Goal: Transaction & Acquisition: Purchase product/service

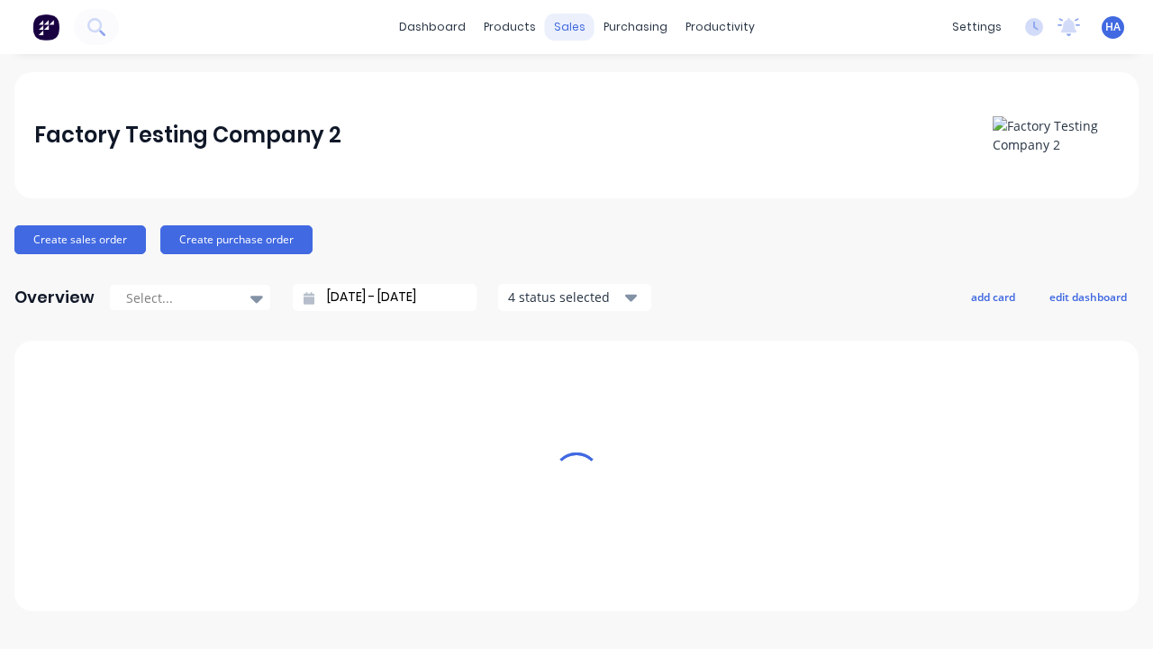
click at [569, 27] on div "sales" at bounding box center [570, 27] width 50 height 27
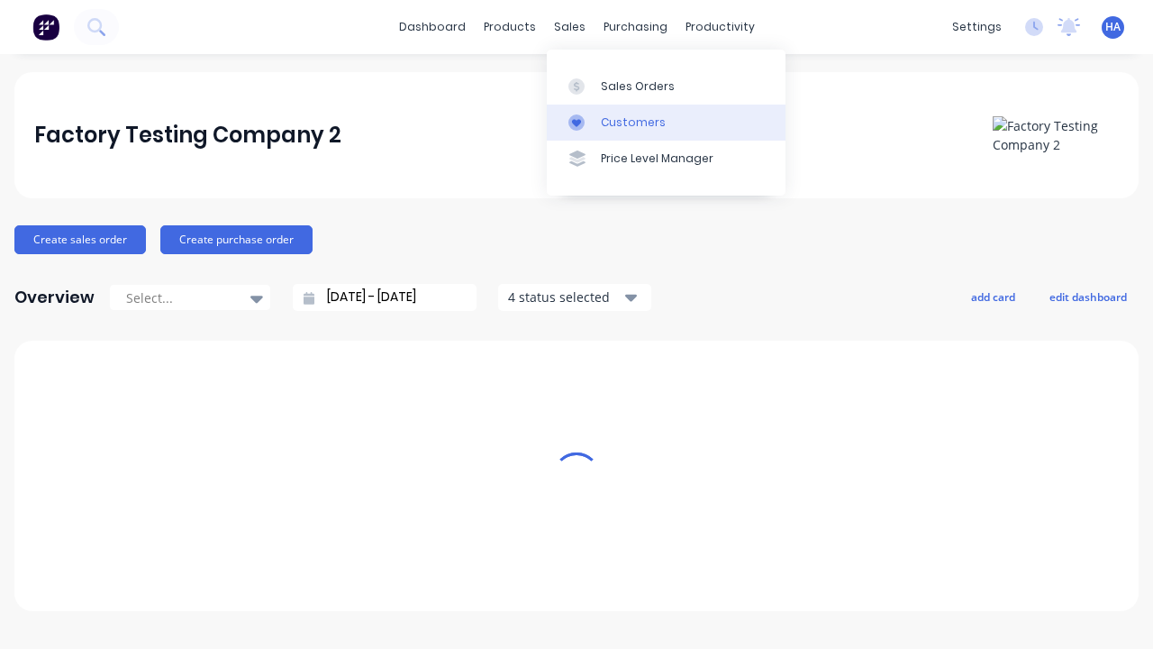
click at [666, 122] on link "Customers" at bounding box center [666, 123] width 239 height 36
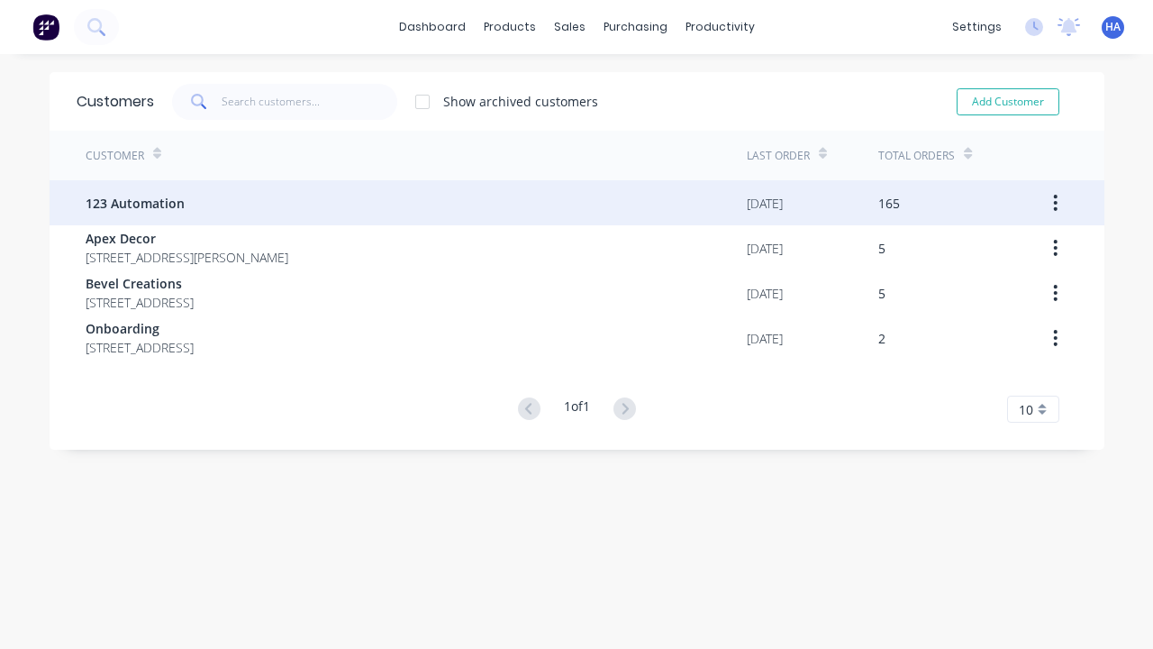
click at [133, 203] on span "123 Automation" at bounding box center [135, 203] width 99 height 19
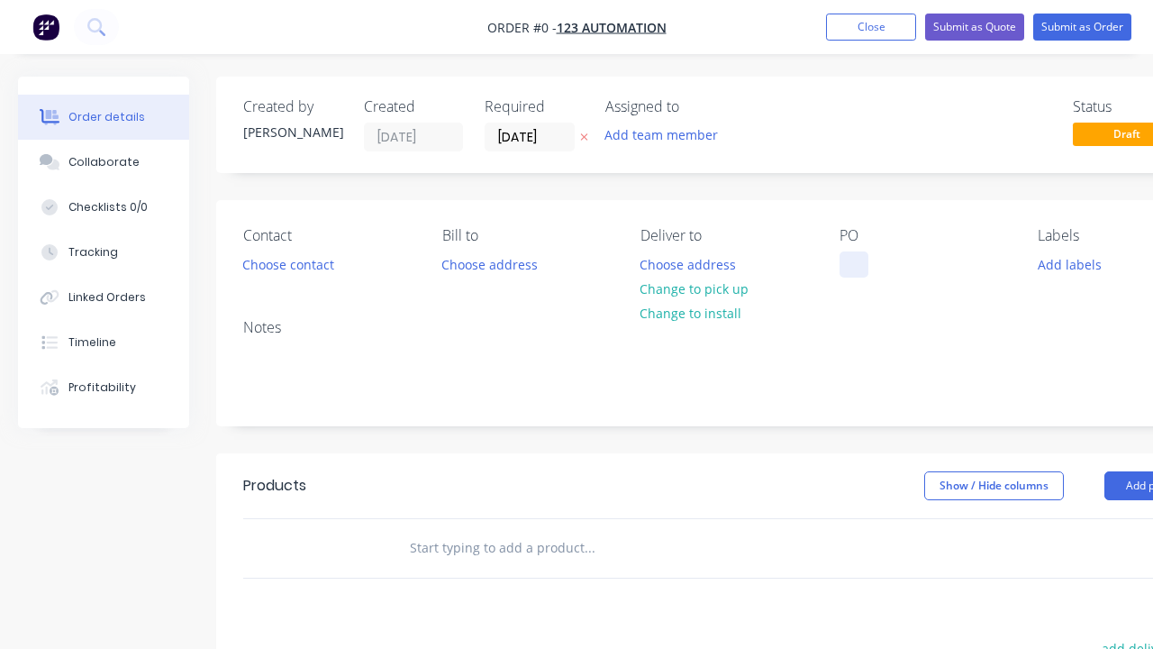
click at [853, 264] on div at bounding box center [854, 264] width 29 height 26
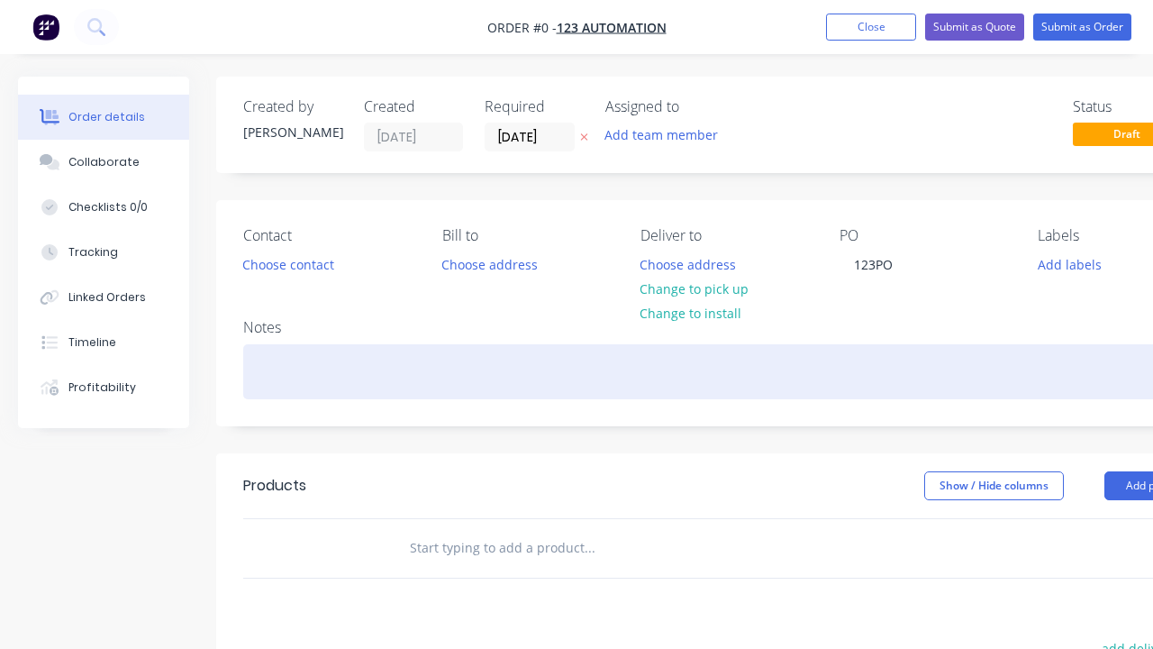
click at [670, 371] on div "Order details Collaborate Checklists 0/0 Tracking Linked Orders Timeline Profit…" at bounding box center [626, 557] width 1253 height 961
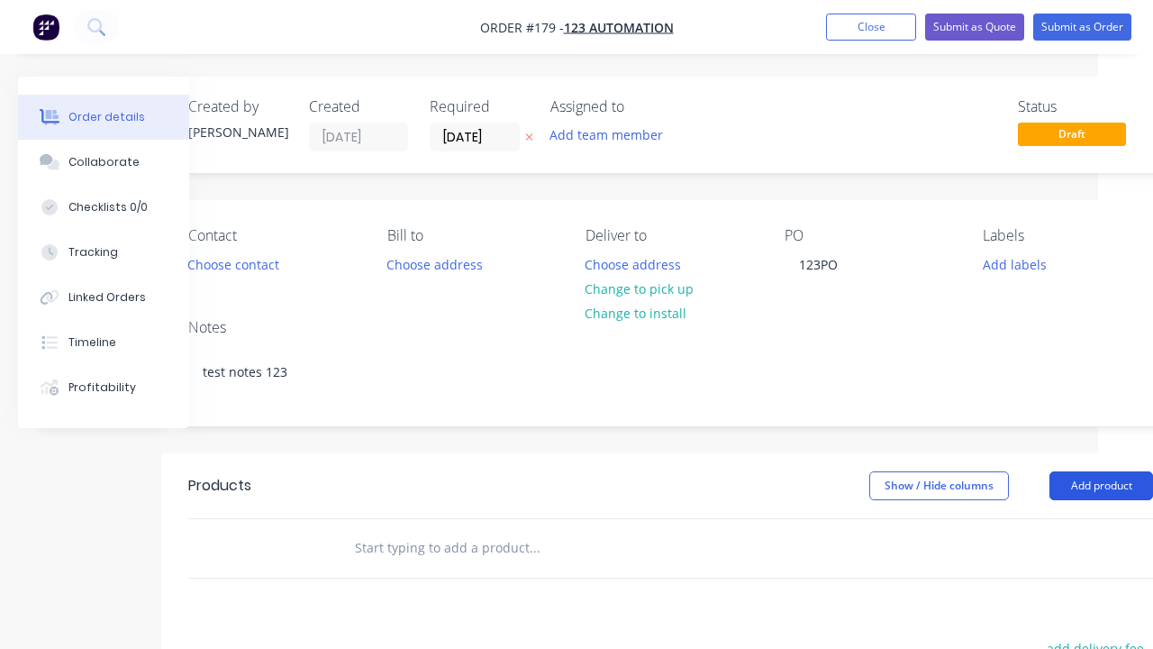
click at [1101, 485] on button "Add product" at bounding box center [1102, 485] width 104 height 29
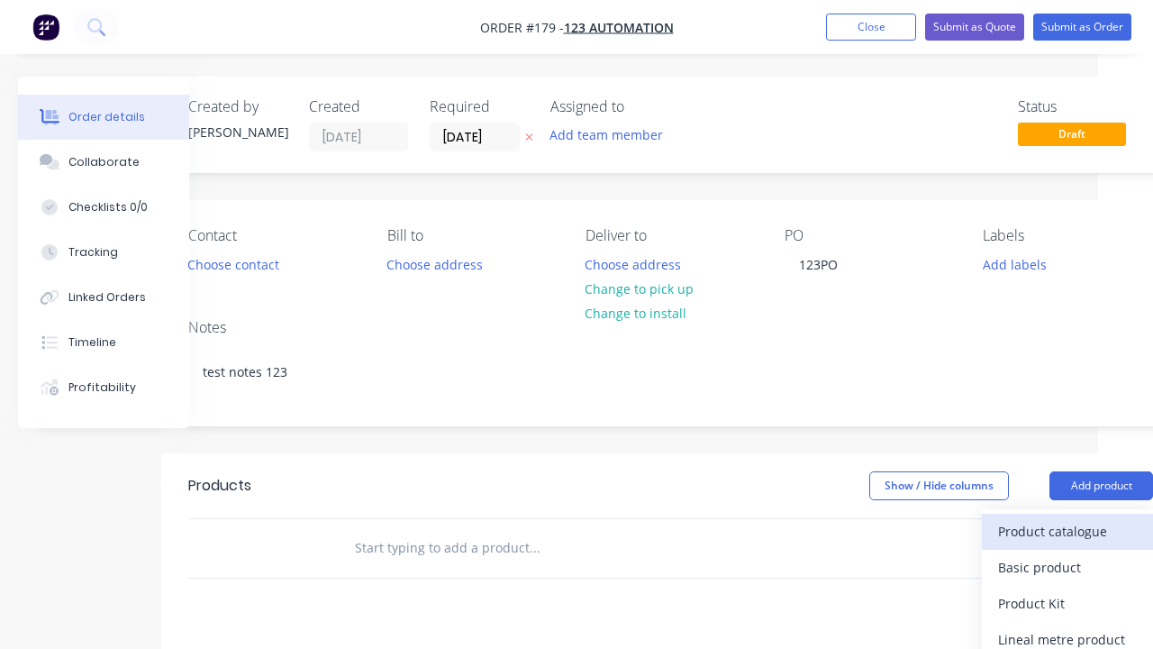
click at [1068, 531] on div "Product catalogue" at bounding box center [1067, 531] width 139 height 26
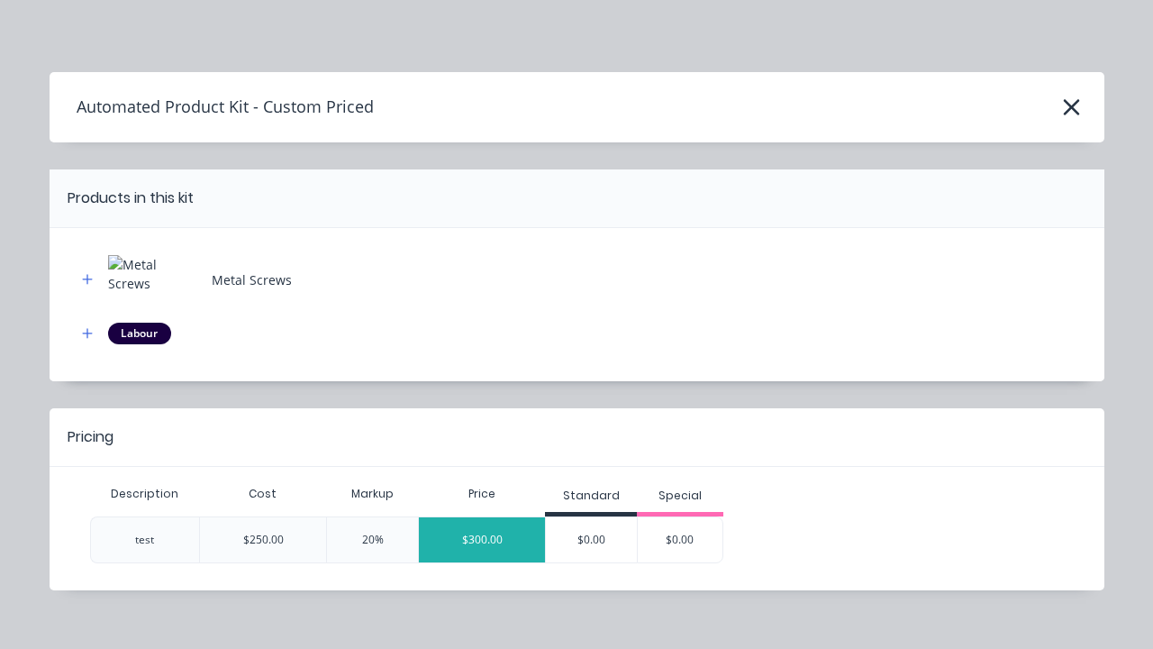
click at [482, 539] on div "$300.00" at bounding box center [482, 539] width 126 height 45
